Goal: Transaction & Acquisition: Purchase product/service

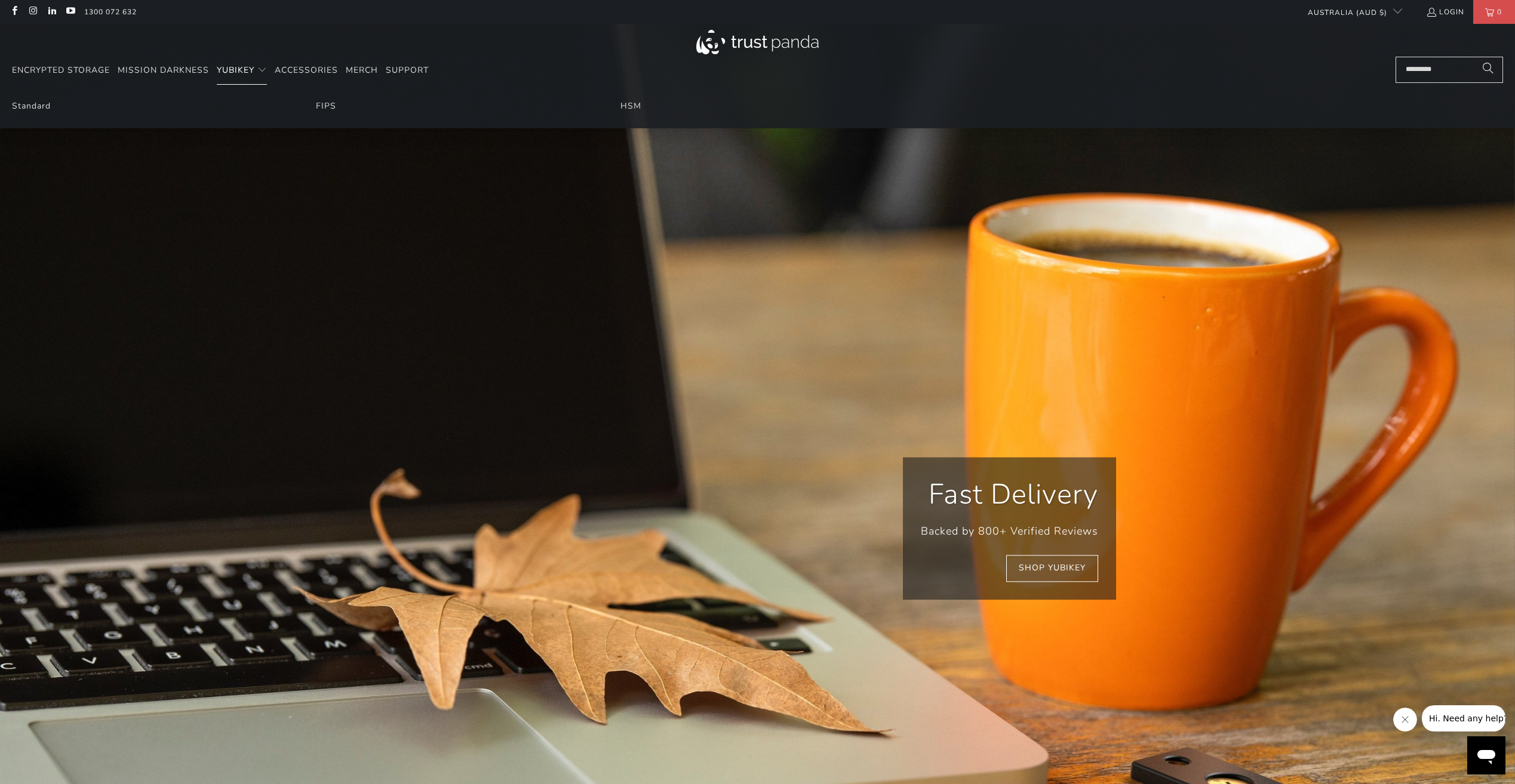
click at [243, 73] on span "YubiKey" at bounding box center [235, 69] width 38 height 11
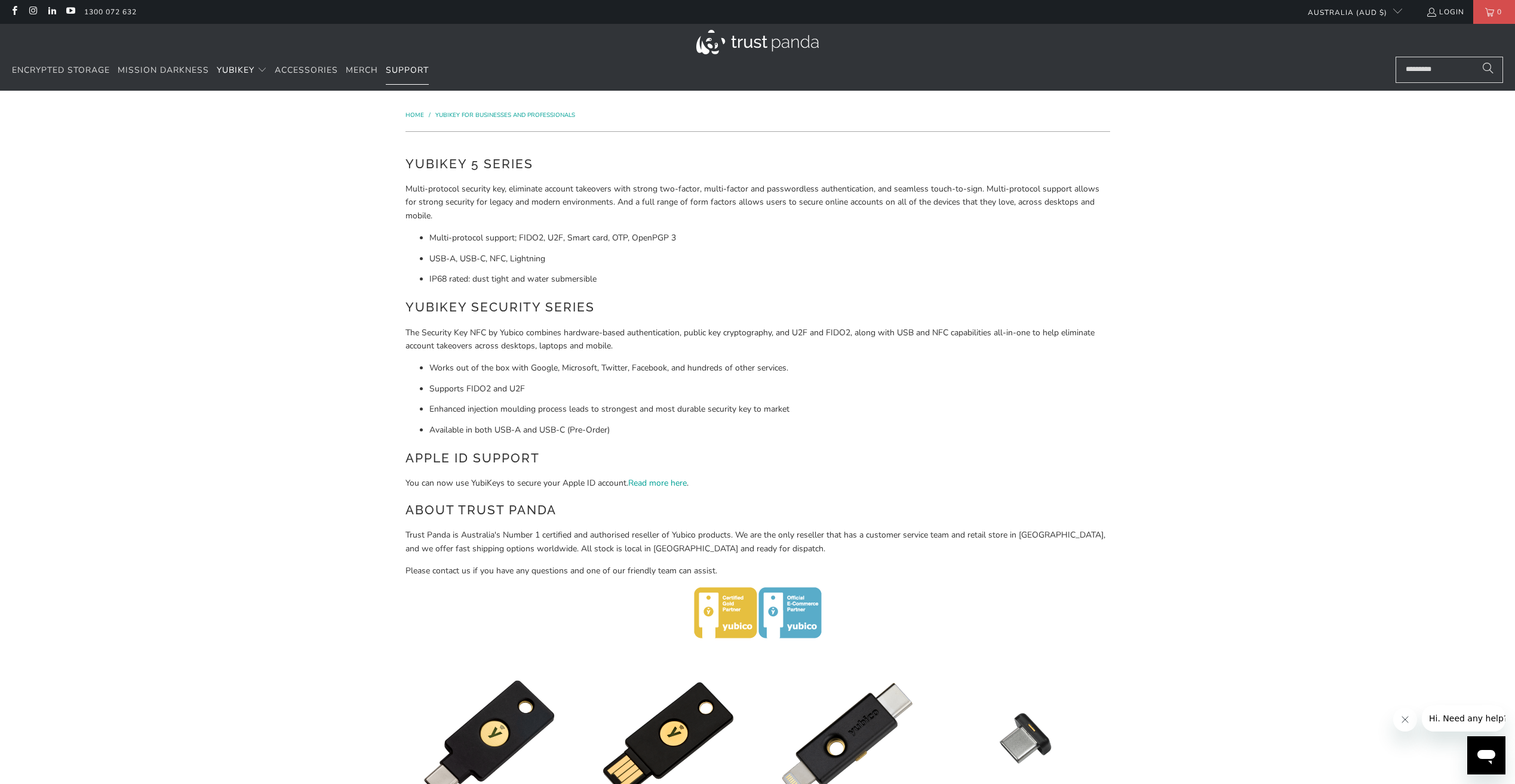
click at [404, 72] on span "Support" at bounding box center [407, 69] width 43 height 11
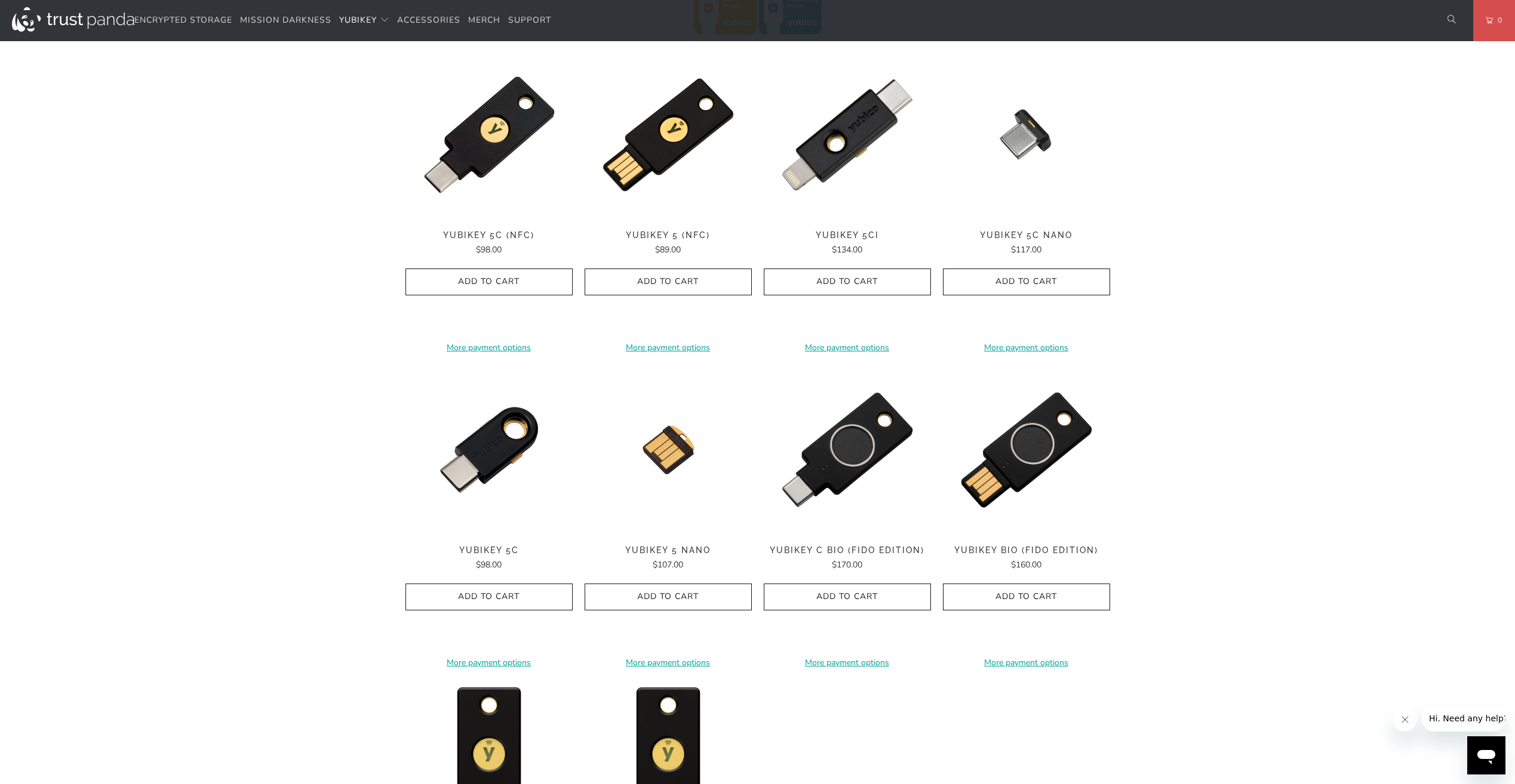
scroll to position [537, 0]
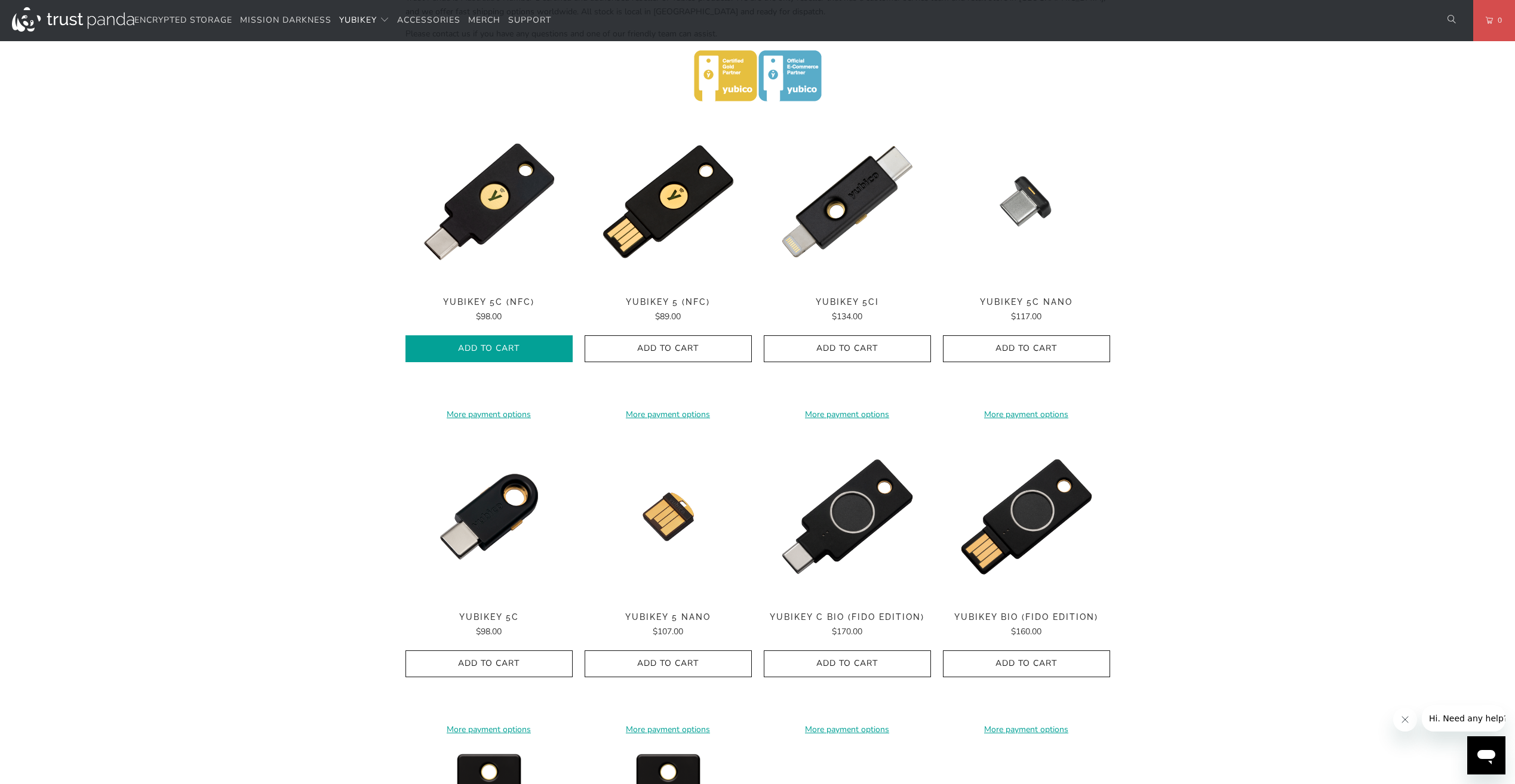
click at [507, 355] on button "Add to Cart" at bounding box center [489, 349] width 167 height 27
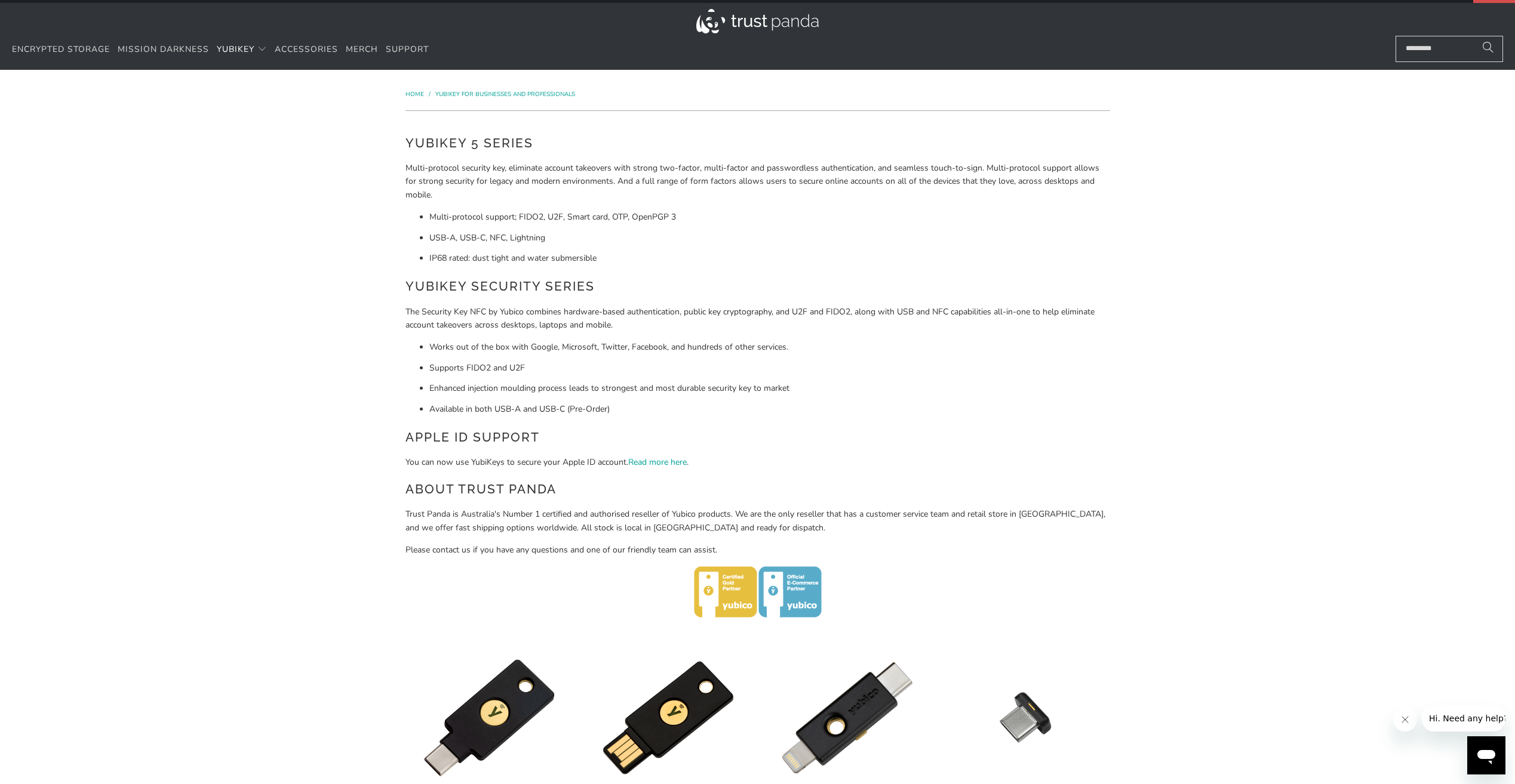
scroll to position [0, 0]
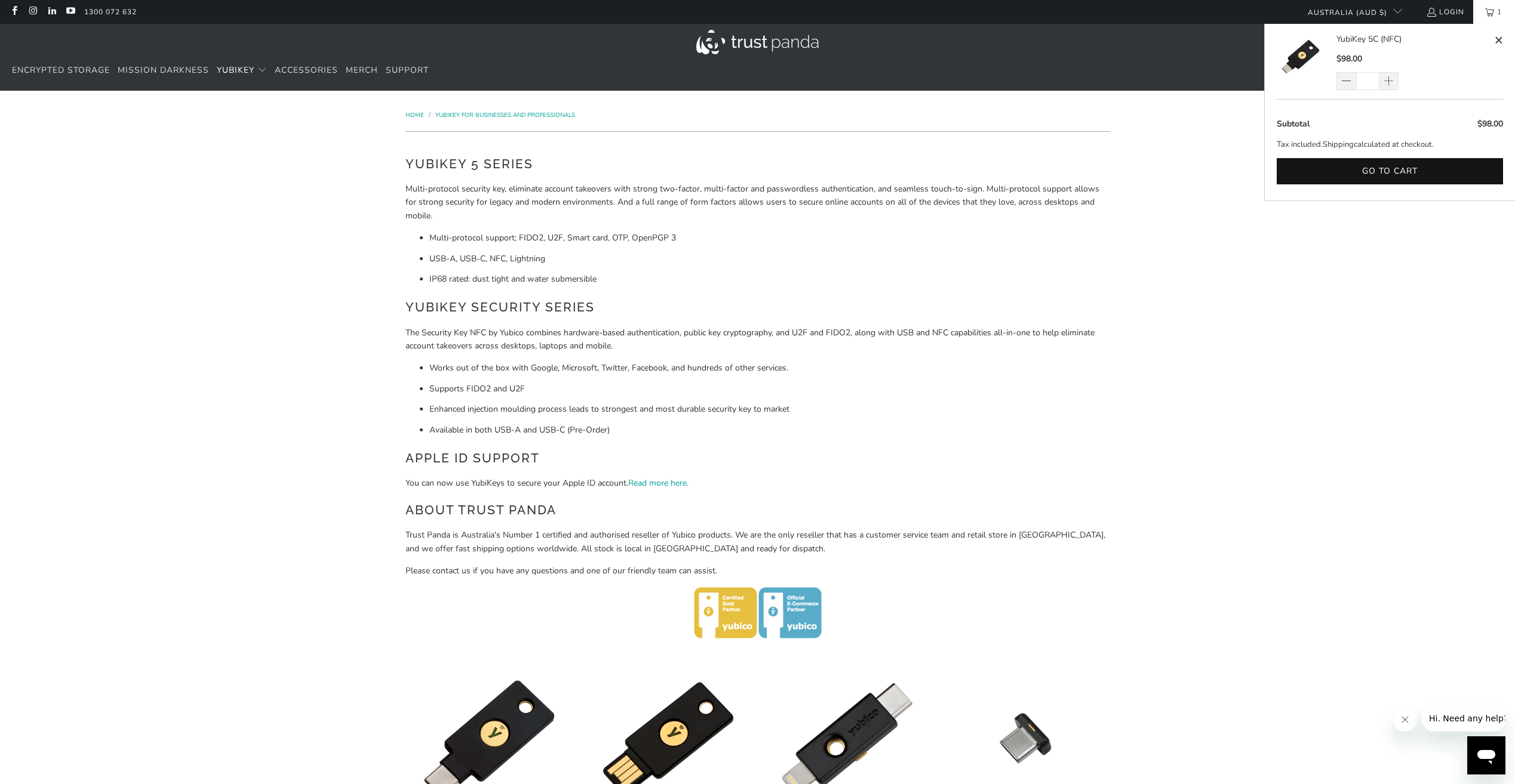
click at [1492, 16] on link "1" at bounding box center [1494, 12] width 42 height 24
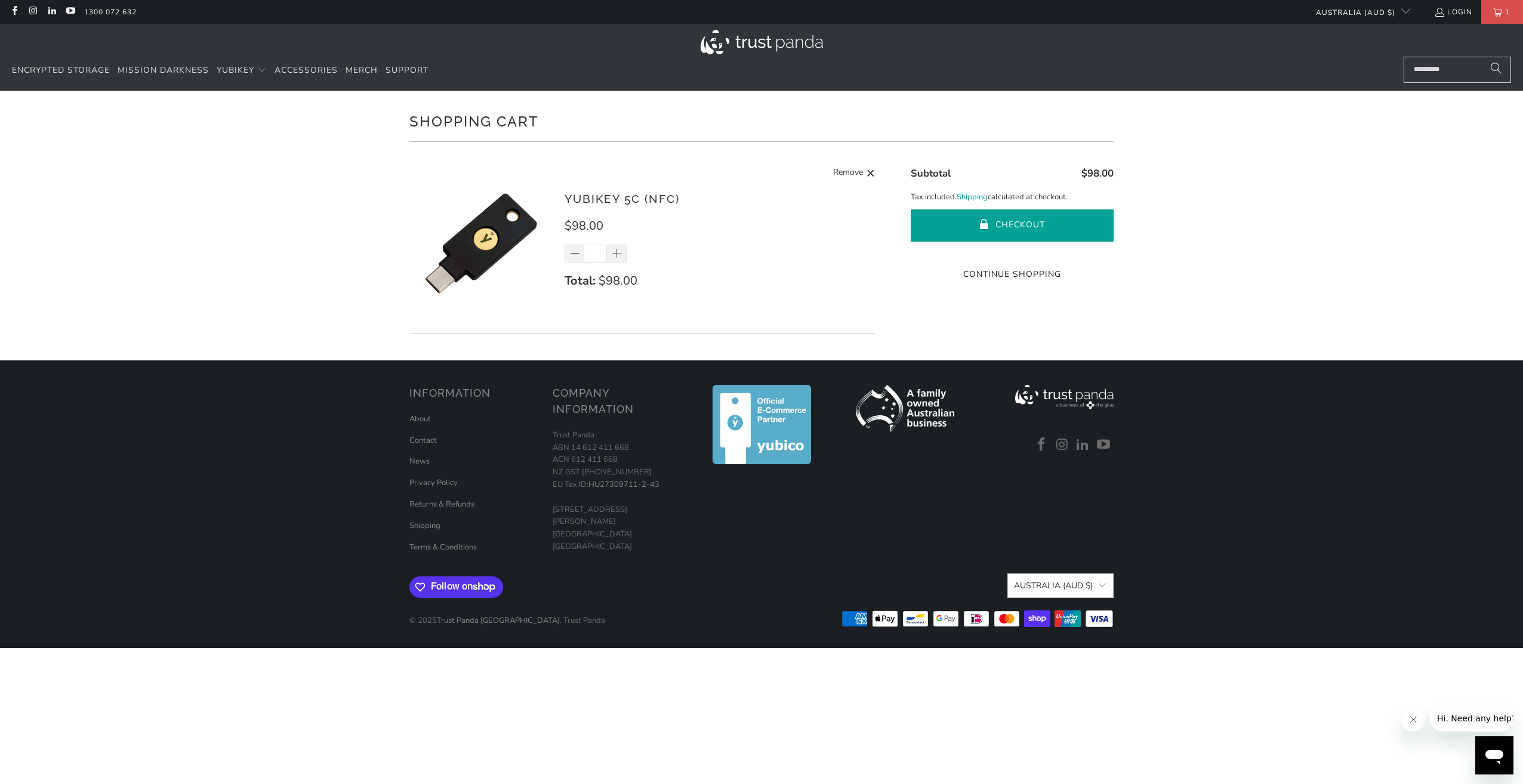
click at [1022, 225] on button "Checkout" at bounding box center [1012, 226] width 203 height 33
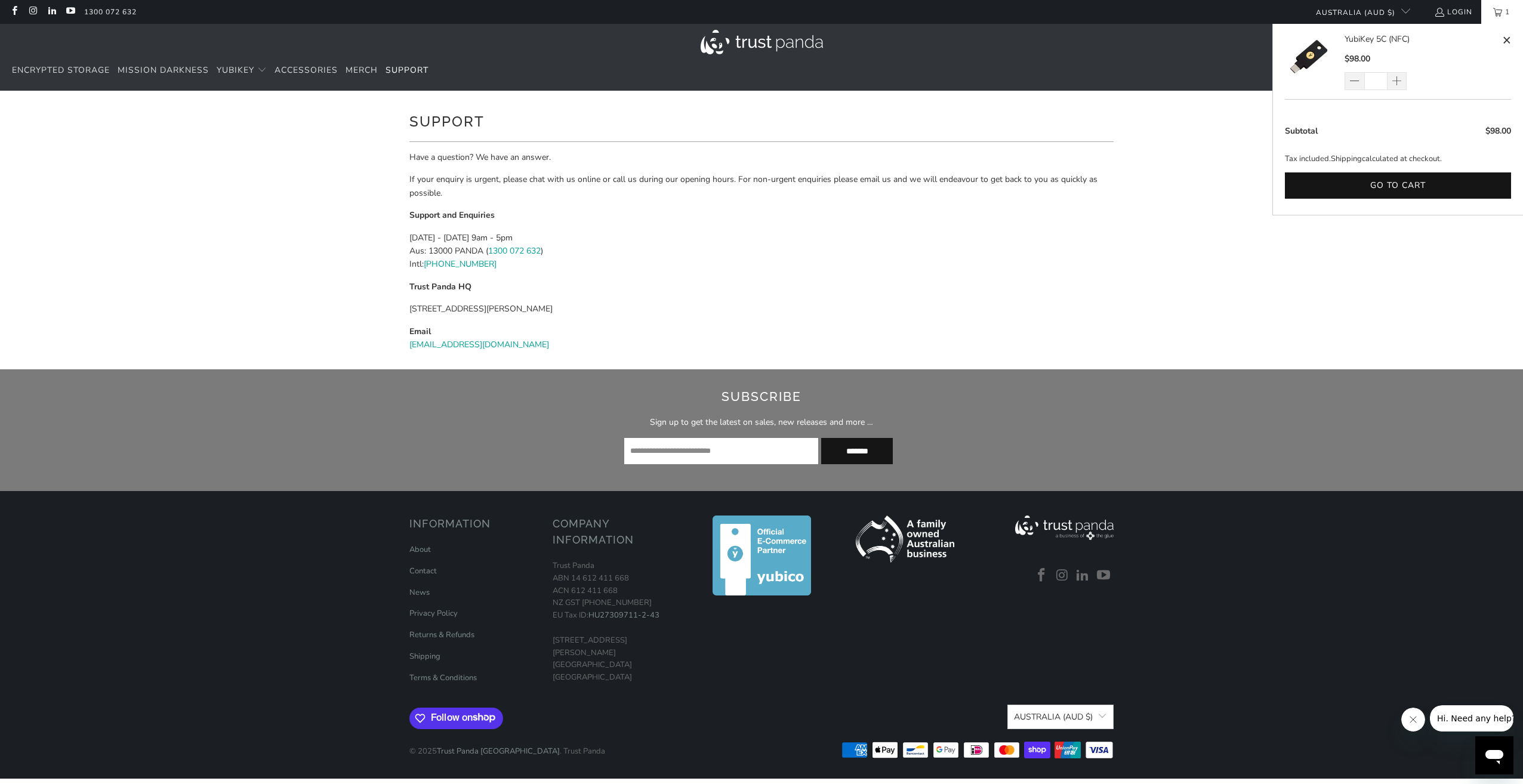
click at [1505, 17] on span "1" at bounding box center [1507, 12] width 11 height 24
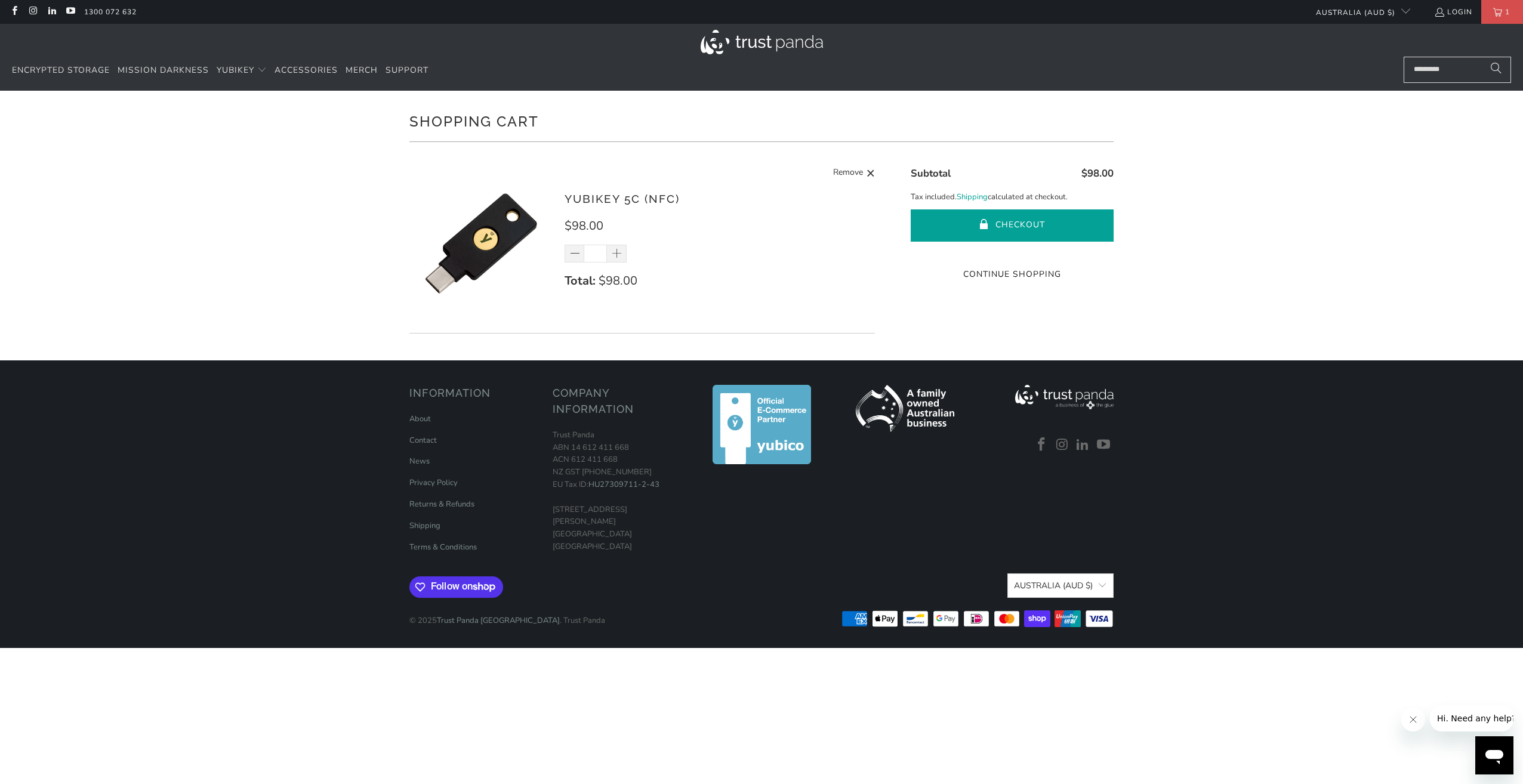
click at [1001, 212] on button "Checkout" at bounding box center [1012, 226] width 203 height 33
